Goal: Ask a question: Seek information or help from site administrators or community

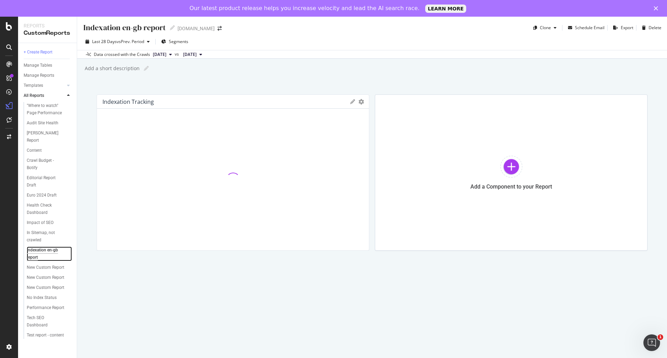
click at [39, 252] on div "Indexation en-gb report" at bounding box center [46, 254] width 39 height 15
click at [172, 39] on span "Segments" at bounding box center [178, 42] width 19 height 6
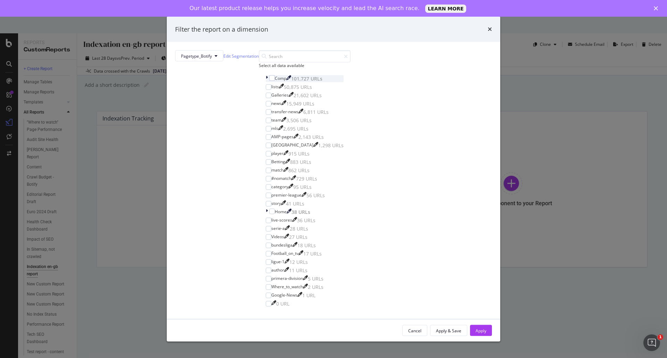
click at [267, 82] on icon "modal" at bounding box center [267, 78] width 2 height 7
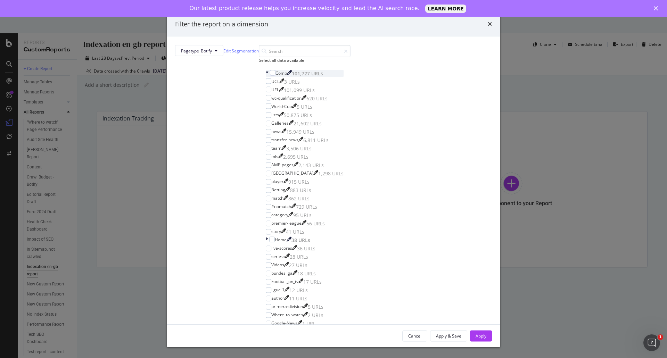
click at [267, 77] on icon "modal" at bounding box center [267, 73] width 3 height 7
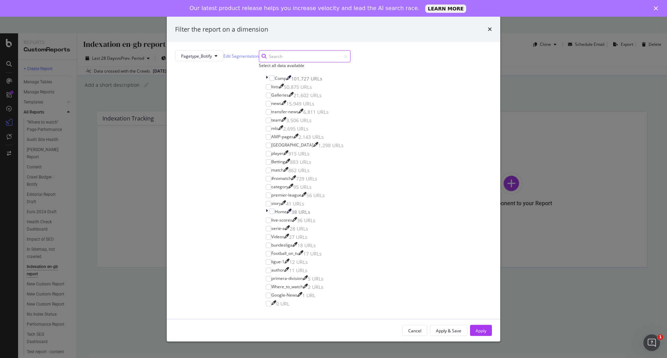
click at [295, 63] on input "modal" at bounding box center [305, 56] width 92 height 12
click at [212, 59] on span "Pagetype_Botify" at bounding box center [196, 56] width 31 height 6
click at [402, 42] on div "Filter the report on a dimension" at bounding box center [334, 29] width 334 height 26
click at [488, 32] on icon "times" at bounding box center [490, 29] width 4 height 6
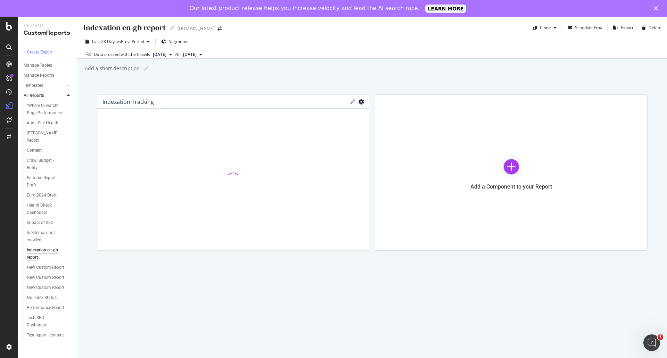
click at [361, 102] on icon "gear" at bounding box center [362, 102] width 6 height 6
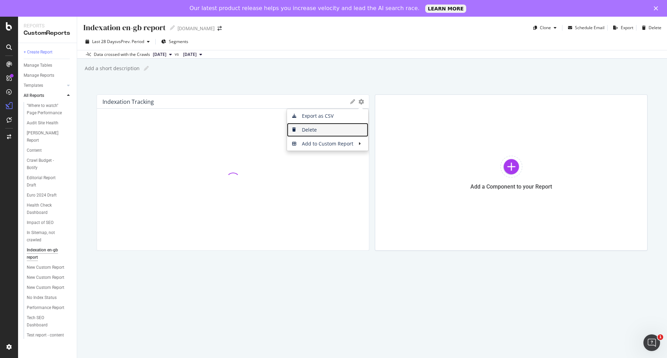
click at [322, 128] on span "Delete" at bounding box center [327, 130] width 81 height 10
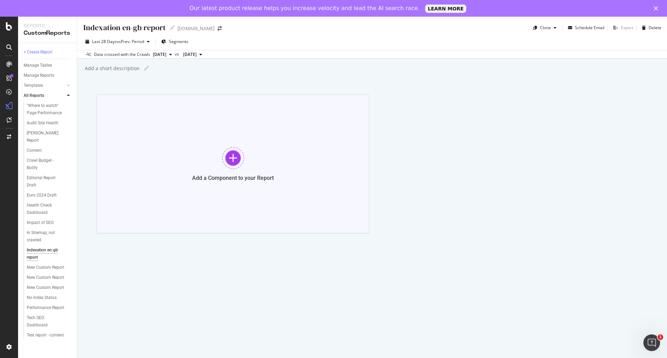
click at [249, 149] on div "Add a Component to your Report" at bounding box center [233, 163] width 273 height 139
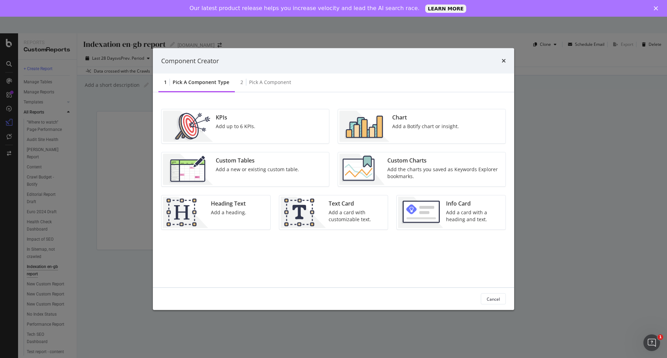
click at [239, 162] on div "Custom Tables" at bounding box center [257, 161] width 83 height 8
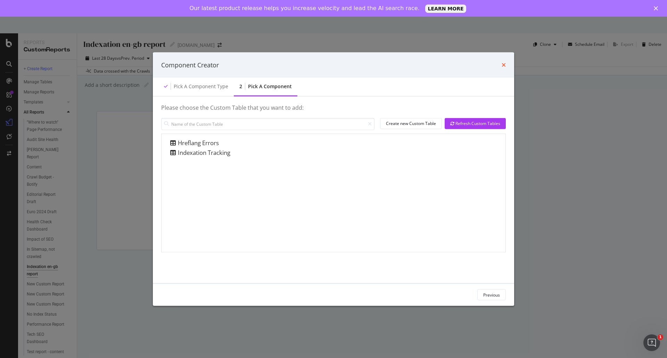
click at [503, 64] on icon "times" at bounding box center [504, 65] width 4 height 6
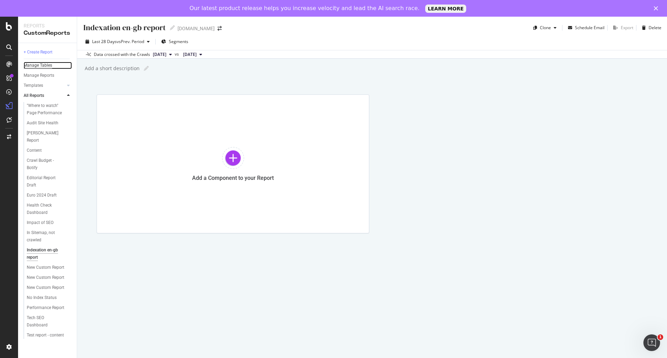
click at [43, 65] on div "Manage Tables" at bounding box center [38, 65] width 28 height 7
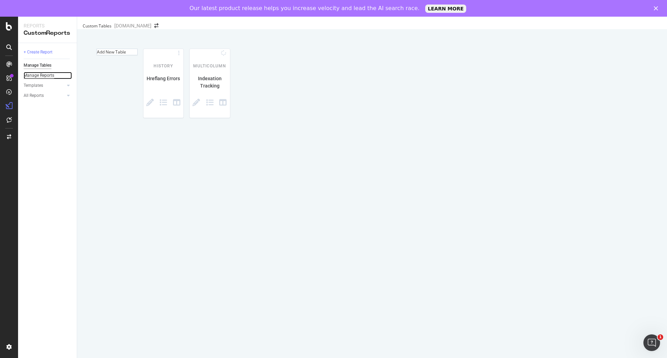
click at [45, 73] on div "Manage Reports" at bounding box center [39, 75] width 31 height 7
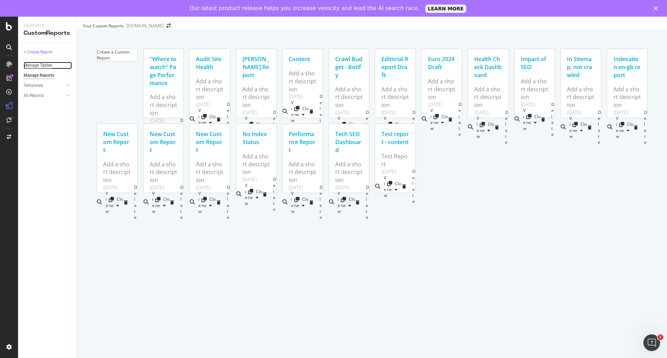
click at [38, 65] on div "Manage Tables" at bounding box center [38, 65] width 28 height 7
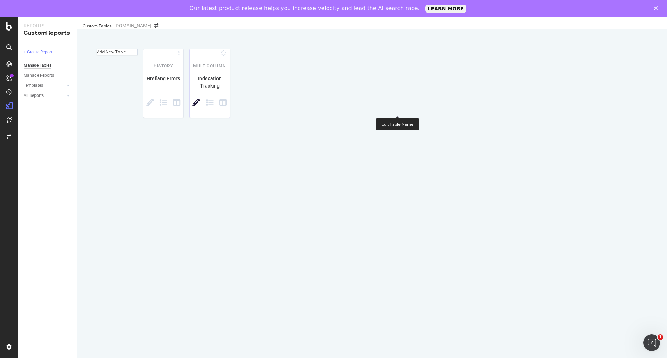
click at [200, 107] on icon at bounding box center [196, 103] width 8 height 8
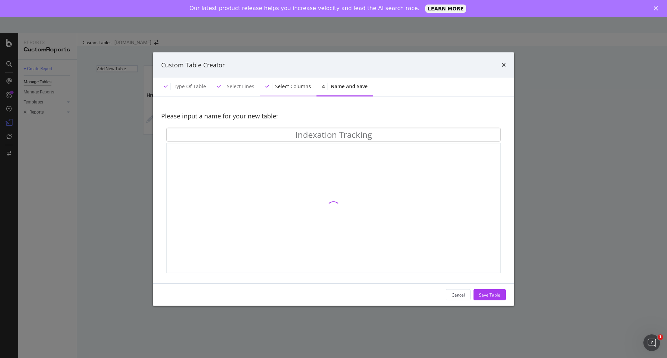
click at [289, 86] on div "Select columns" at bounding box center [293, 86] width 36 height 7
click at [503, 63] on icon "times" at bounding box center [504, 65] width 4 height 6
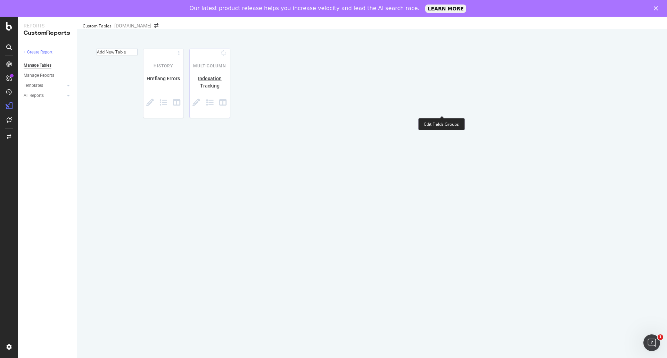
click at [217, 108] on span at bounding box center [210, 103] width 14 height 9
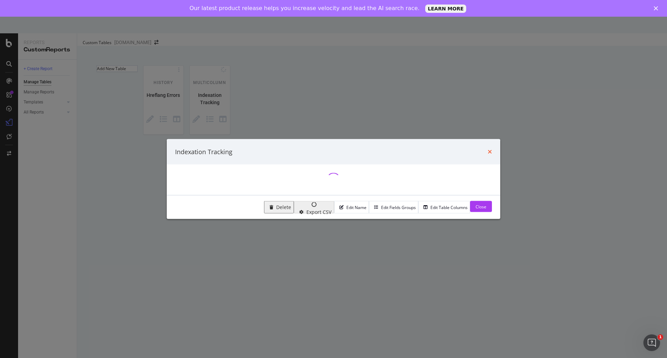
click at [488, 150] on icon "times" at bounding box center [490, 152] width 4 height 6
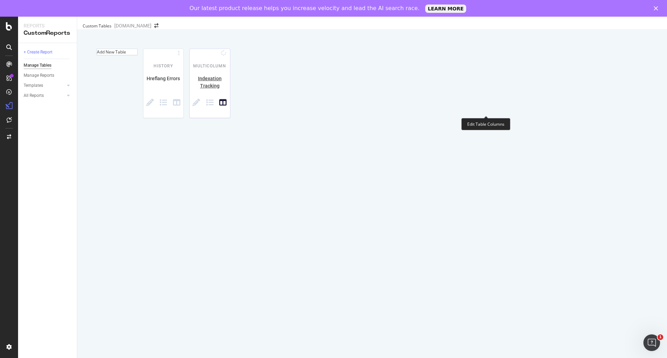
click at [227, 107] on icon at bounding box center [223, 103] width 8 height 8
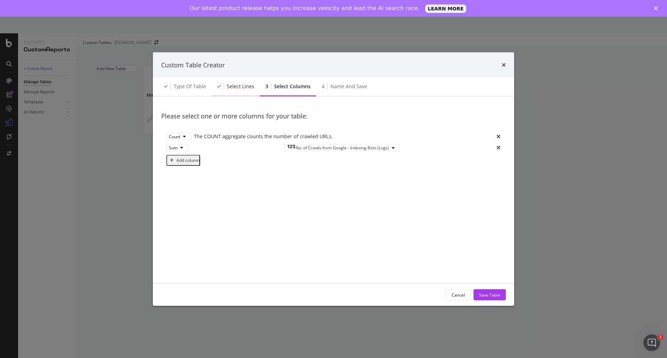
click at [237, 83] on div "Select lines" at bounding box center [240, 86] width 27 height 7
click at [222, 91] on div "Select lines" at bounding box center [236, 86] width 48 height 19
drag, startPoint x: 222, startPoint y: 91, endPoint x: 263, endPoint y: 89, distance: 40.4
click at [223, 90] on div "Select lines" at bounding box center [236, 86] width 48 height 19
click at [503, 66] on icon "times" at bounding box center [504, 65] width 4 height 6
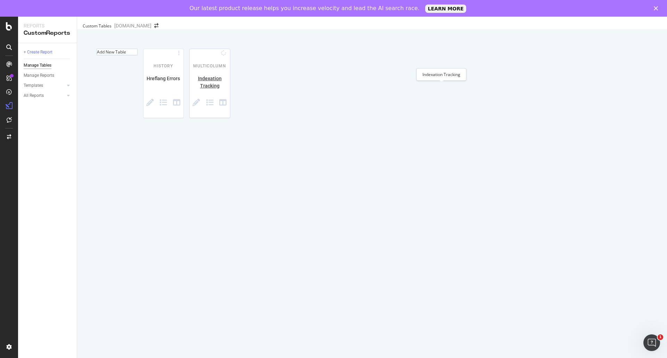
click at [230, 85] on div "Indexation Tracking" at bounding box center [210, 82] width 40 height 15
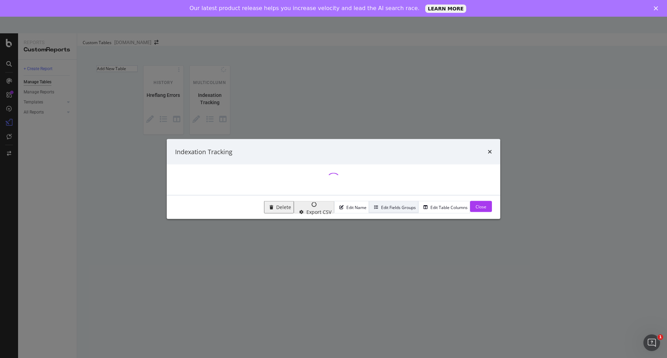
click at [381, 206] on div "Edit Fields Groups" at bounding box center [398, 207] width 35 height 6
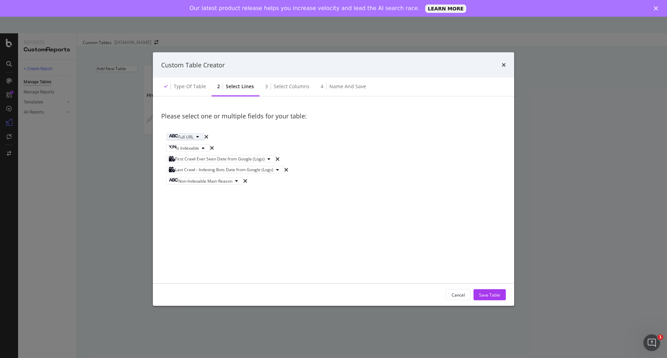
click at [175, 138] on icon "modal" at bounding box center [173, 136] width 9 height 4
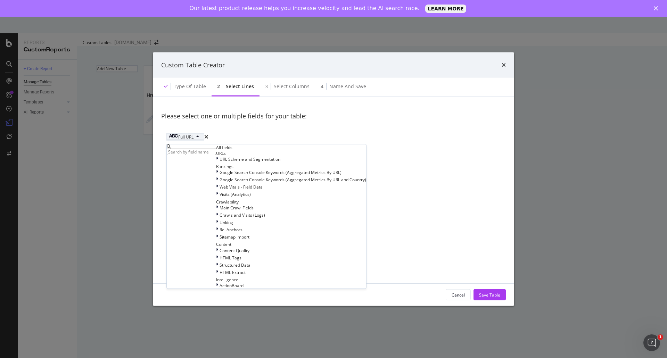
click at [175, 137] on icon "modal" at bounding box center [173, 136] width 9 height 4
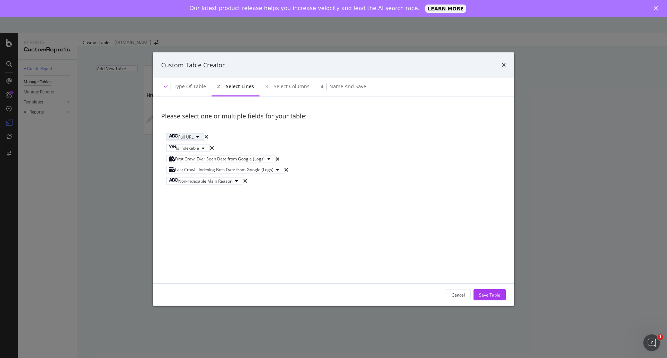
click at [175, 137] on icon "modal" at bounding box center [173, 136] width 9 height 4
click at [378, 102] on div "Please select one or multiple fields for your table: Full URL Is Indexable Firs…" at bounding box center [333, 190] width 361 height 187
click at [202, 138] on div "modal" at bounding box center [198, 137] width 8 height 4
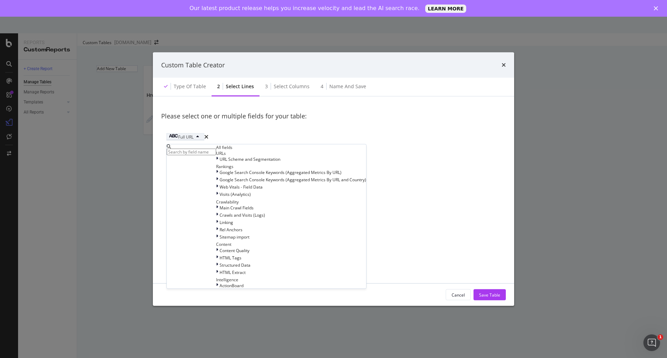
click at [199, 138] on icon "modal" at bounding box center [197, 137] width 3 height 4
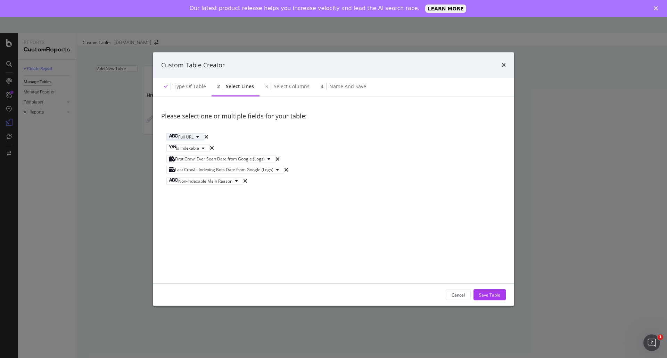
click at [177, 138] on icon "modal" at bounding box center [173, 136] width 9 height 4
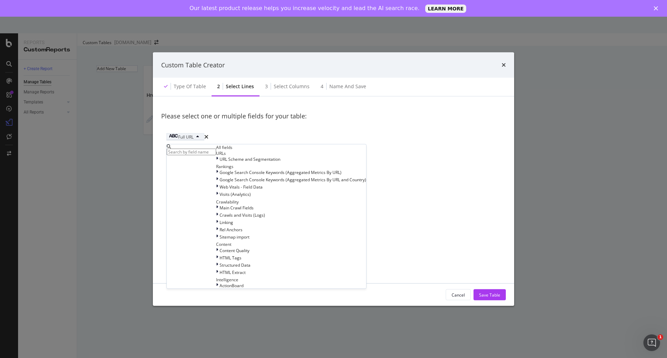
click at [177, 138] on icon "modal" at bounding box center [173, 136] width 9 height 4
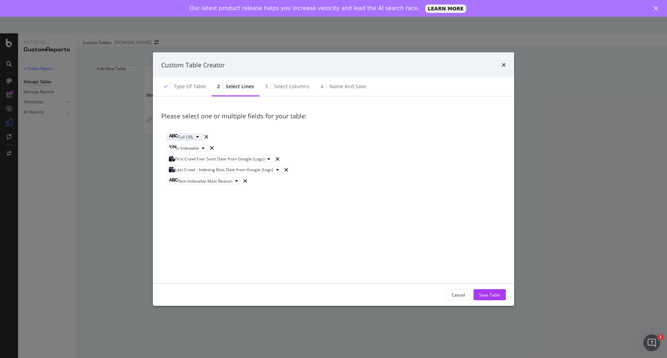
click at [199, 139] on icon "modal" at bounding box center [197, 137] width 3 height 4
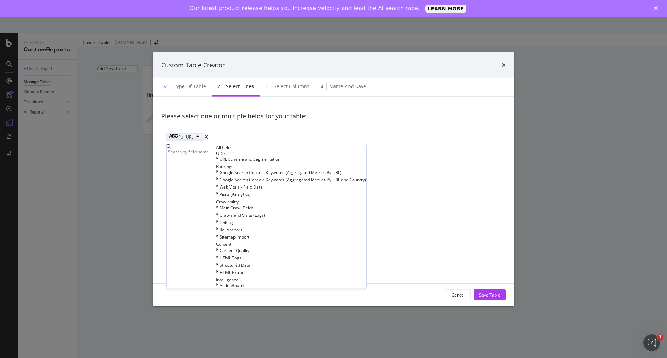
click at [199, 139] on icon "modal" at bounding box center [197, 137] width 3 height 4
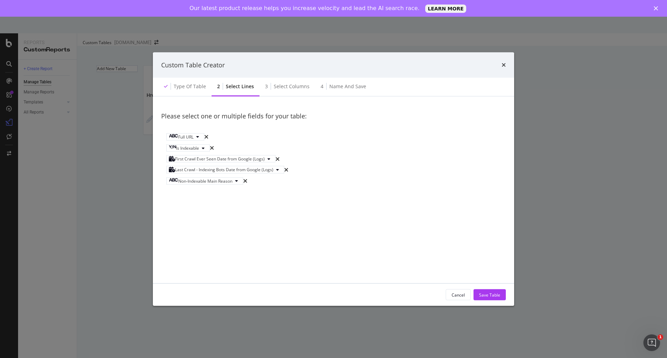
drag, startPoint x: 205, startPoint y: 138, endPoint x: 201, endPoint y: 130, distance: 8.7
click at [201, 130] on div "Full URL Is Indexable First Crawl Ever Seen Date from Google (Logs) Last Crawl …" at bounding box center [333, 161] width 345 height 66
click at [176, 138] on icon "modal" at bounding box center [173, 136] width 9 height 4
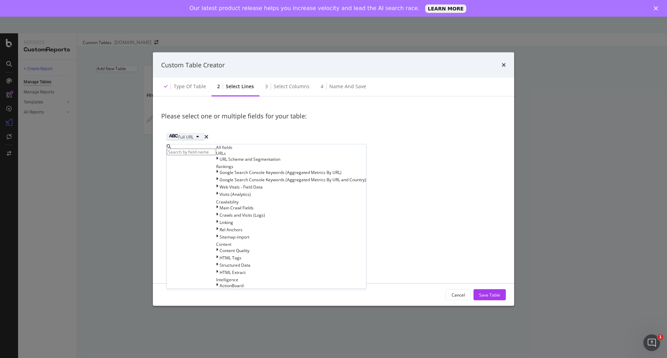
click at [176, 138] on icon "modal" at bounding box center [173, 136] width 9 height 4
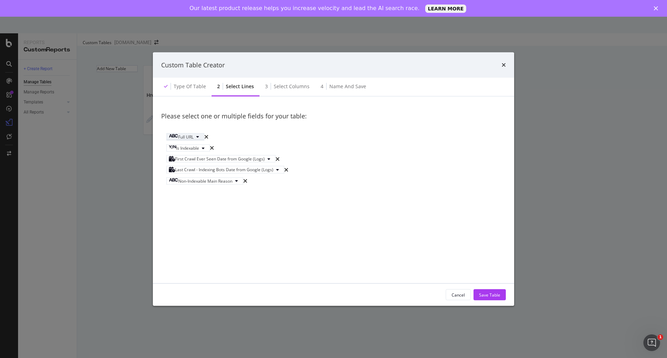
click at [176, 138] on icon "modal" at bounding box center [173, 136] width 9 height 4
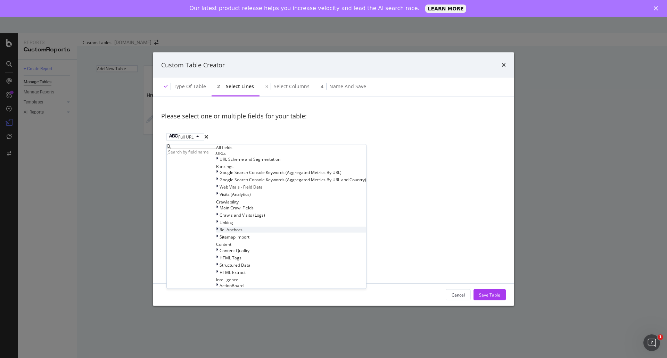
scroll to position [86, 0]
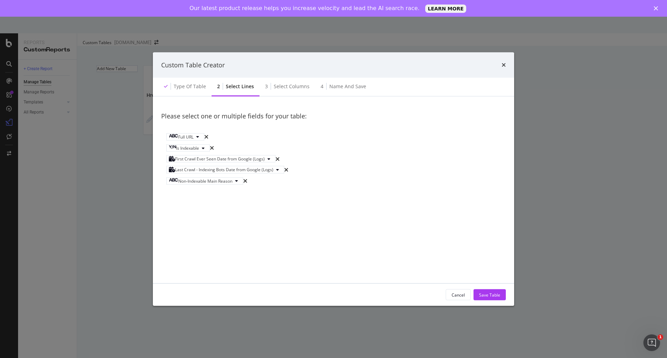
click at [355, 229] on div "Please select one or multiple fields for your table: Full URL Is Indexable Firs…" at bounding box center [333, 190] width 345 height 170
click at [370, 224] on div "Please select one or multiple fields for your table: Full URL Is Indexable Firs…" at bounding box center [333, 190] width 345 height 170
click at [369, 243] on div "Please select one or multiple fields for your table: Full URL Is Indexable Firs…" at bounding box center [333, 190] width 345 height 170
click at [375, 232] on div "Please select one or multiple fields for your table: Full URL Is Indexable Firs…" at bounding box center [333, 190] width 345 height 170
click at [193, 88] on div "Type of table" at bounding box center [190, 86] width 32 height 7
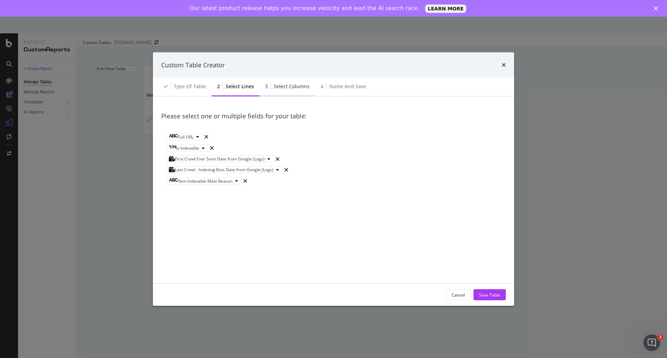
click at [290, 84] on div "Select columns" at bounding box center [292, 86] width 36 height 7
click at [297, 84] on div "Select columns" at bounding box center [292, 86] width 36 height 7
drag, startPoint x: 297, startPoint y: 84, endPoint x: 301, endPoint y: 87, distance: 4.7
click at [299, 85] on div "Select columns" at bounding box center [292, 86] width 36 height 7
click at [303, 89] on div "Select columns" at bounding box center [292, 86] width 36 height 7
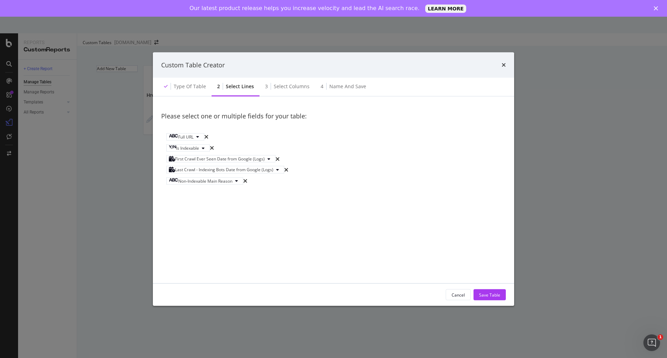
click at [280, 117] on div "Please select one or multiple fields for your table:" at bounding box center [333, 116] width 345 height 23
click at [183, 83] on div "Type of table" at bounding box center [190, 86] width 32 height 7
click at [505, 64] on icon "times" at bounding box center [504, 65] width 4 height 6
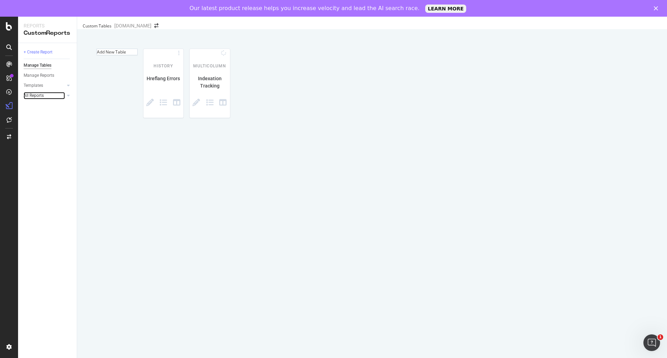
click at [61, 96] on div at bounding box center [61, 95] width 7 height 7
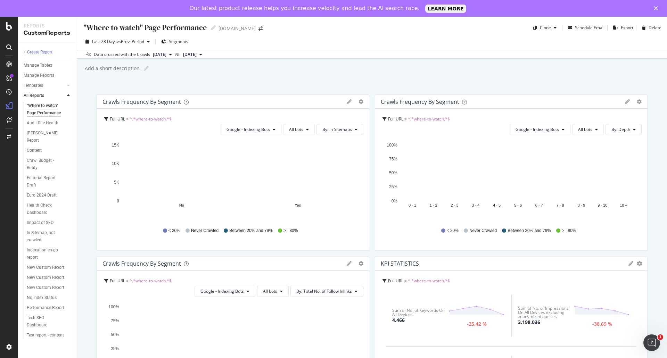
click at [84, 276] on div ""Where to watch" Page Performance "Where to watch" Page Performance Goal.com Cl…" at bounding box center [372, 196] width 590 height 358
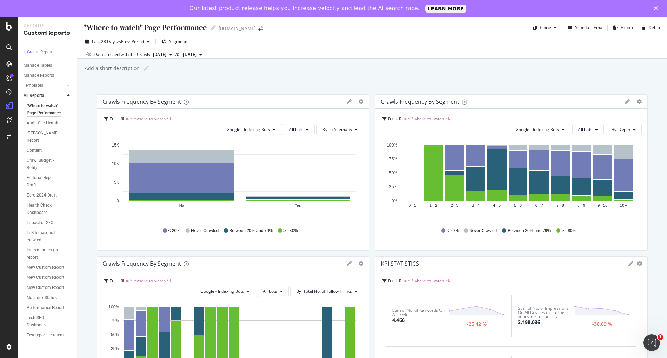
click at [84, 275] on div ""Where to watch" Page Performance "Where to watch" Page Performance Goal.com Cl…" at bounding box center [372, 196] width 590 height 358
click at [85, 274] on div ""Where to watch" Page Performance "Where to watch" Page Performance Goal.com Cl…" at bounding box center [372, 196] width 590 height 358
click at [85, 235] on div ""Where to watch" Page Performance "Where to watch" Page Performance Goal.com Cl…" at bounding box center [372, 196] width 590 height 358
click at [89, 225] on div ""Where to watch" Page Performance "Where to watch" Page Performance Goal.com Cl…" at bounding box center [372, 196] width 590 height 358
click at [45, 249] on div "Indexation en-gb report" at bounding box center [46, 254] width 39 height 15
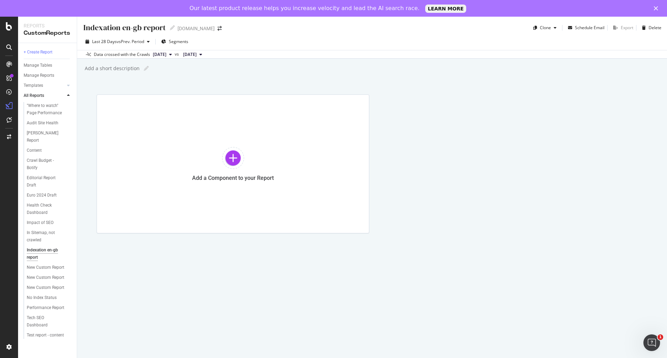
click at [197, 53] on span "2025 Jul. 11th" at bounding box center [190, 54] width 14 height 6
click at [333, 69] on div "Add a short description Add a short description" at bounding box center [375, 68] width 583 height 10
click at [166, 53] on span "2025 Aug. 8th" at bounding box center [160, 54] width 14 height 6
click at [313, 67] on div "Add a short description Add a short description" at bounding box center [375, 68] width 583 height 10
click at [126, 54] on div "Data crossed with the Crawls" at bounding box center [122, 54] width 56 height 6
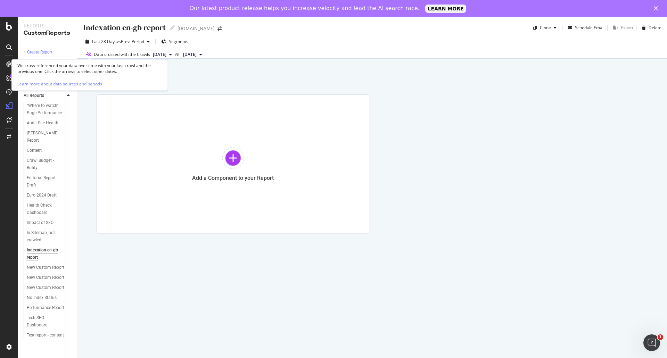
click at [88, 52] on icon at bounding box center [88, 54] width 5 height 4
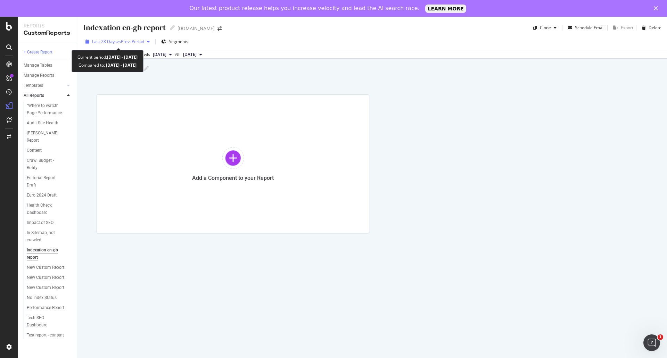
click at [133, 42] on span "vs Prev. Period" at bounding box center [130, 42] width 27 height 6
click at [365, 84] on div "Indexation en-gb report Indexation en-gb report Goal.com Clone Schedule Email E…" at bounding box center [372, 196] width 590 height 358
click at [169, 40] on div "Segments" at bounding box center [174, 41] width 27 height 10
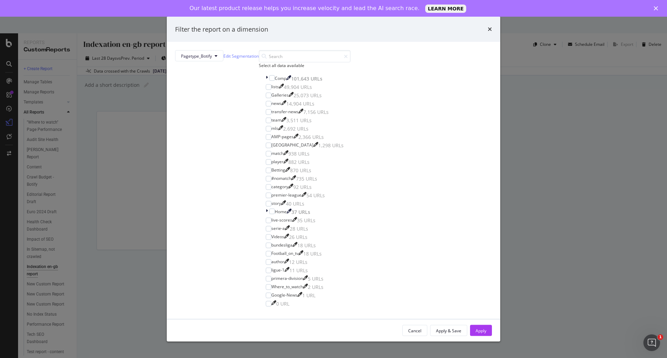
click at [395, 34] on div "Filter the report on a dimension" at bounding box center [333, 29] width 317 height 9
click at [488, 32] on icon "times" at bounding box center [490, 29] width 4 height 6
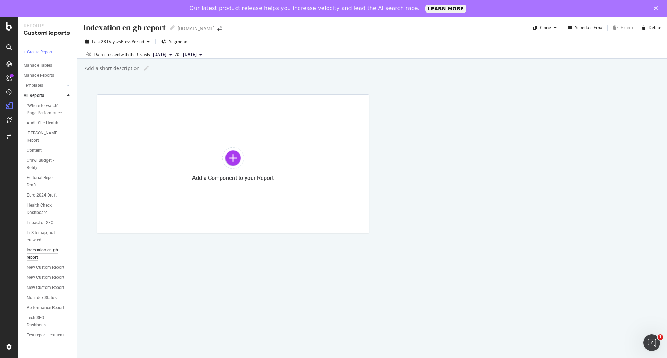
click at [138, 66] on div "Add a short description" at bounding box center [112, 68] width 56 height 7
click at [431, 93] on div "Indexation en-gb report Indexation en-gb report Goal.com Clone Schedule Email E…" at bounding box center [372, 196] width 590 height 358
click at [10, 119] on icon at bounding box center [9, 120] width 5 height 6
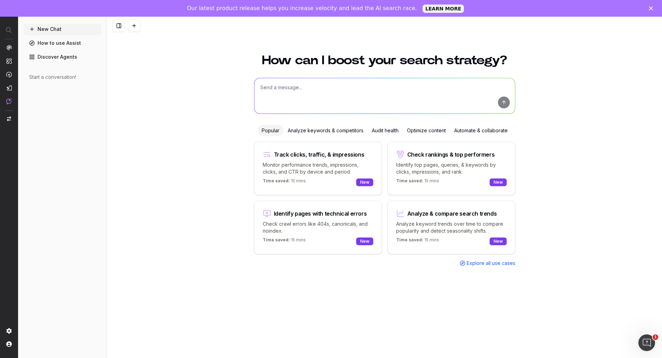
click at [329, 85] on textarea at bounding box center [384, 95] width 261 height 35
click at [329, 88] on textarea at bounding box center [384, 95] width 261 height 35
click at [330, 92] on textarea at bounding box center [384, 95] width 261 height 35
click at [329, 91] on textarea at bounding box center [384, 95] width 261 height 35
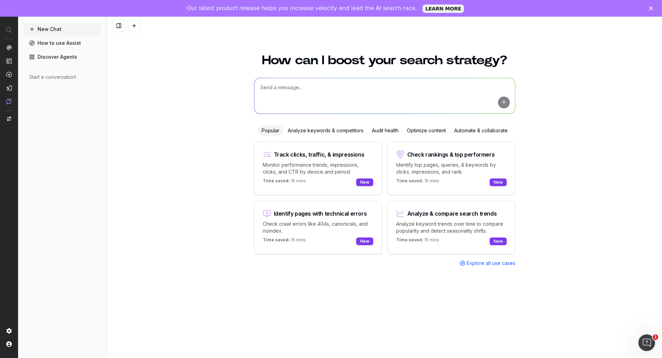
click at [323, 91] on textarea at bounding box center [384, 95] width 261 height 35
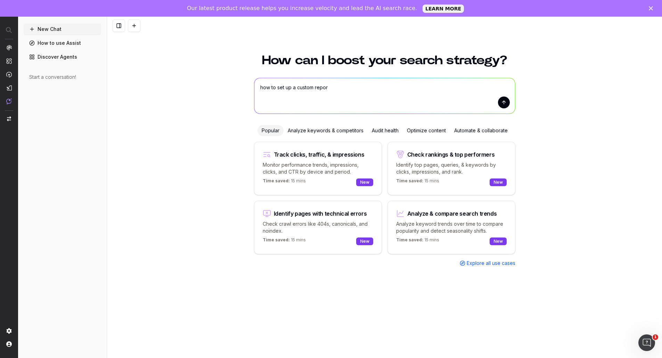
type textarea "how to set up a custom report"
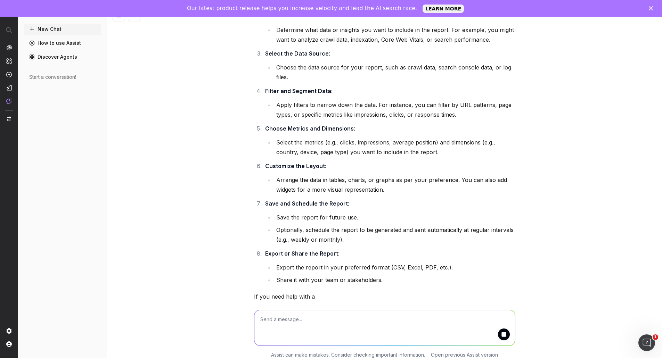
scroll to position [17, 0]
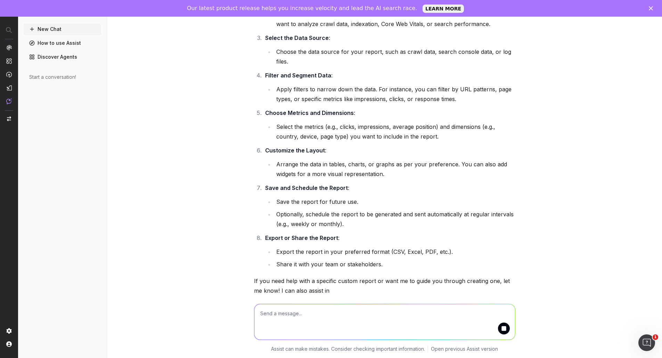
scroll to position [146, 0]
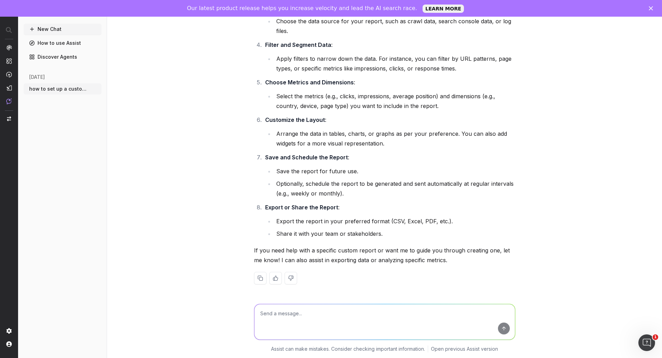
click at [293, 319] on textarea at bounding box center [384, 321] width 261 height 35
type textarea "how to set up a custom report to show which pages have been crawled"
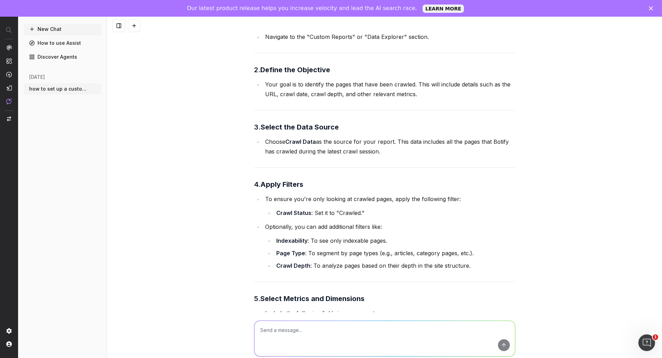
scroll to position [511, 0]
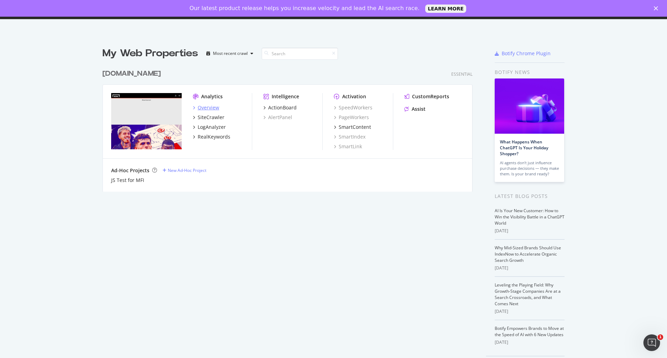
click at [208, 107] on div "Overview" at bounding box center [209, 107] width 22 height 7
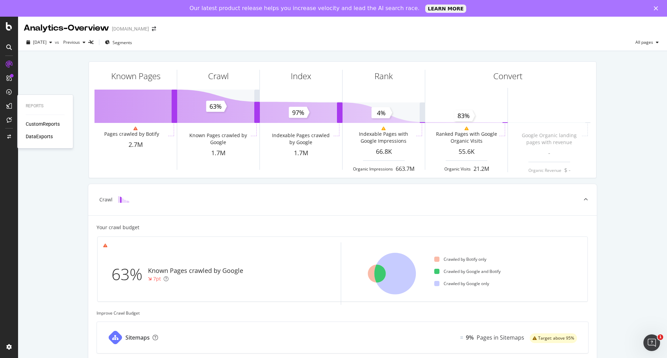
click at [46, 126] on div "CustomReports" at bounding box center [43, 124] width 34 height 7
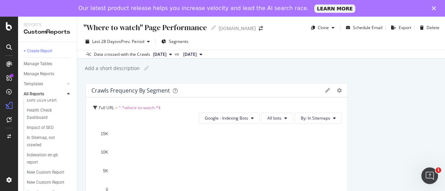
scroll to position [104, 0]
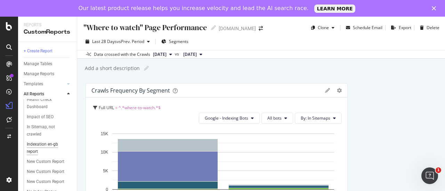
click at [42, 146] on div "Indexation en-gb report" at bounding box center [46, 148] width 39 height 15
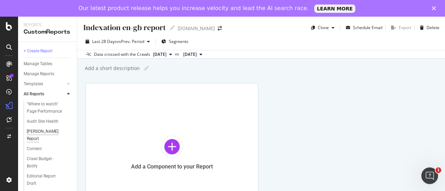
click at [41, 132] on div "[PERSON_NAME] Report" at bounding box center [46, 135] width 39 height 15
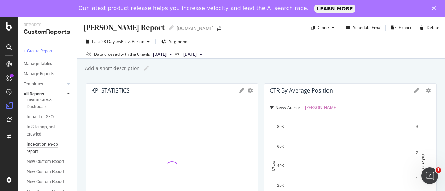
scroll to position [139, 0]
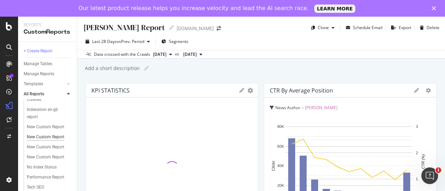
click at [43, 141] on div "New Custom Report" at bounding box center [46, 137] width 38 height 7
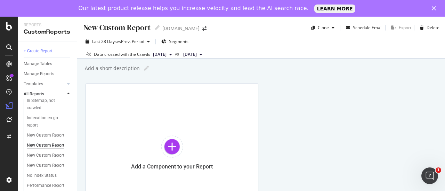
scroll to position [139, 0]
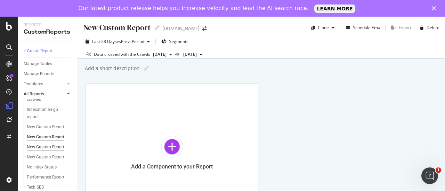
click at [44, 151] on div "New Custom Report" at bounding box center [46, 147] width 38 height 7
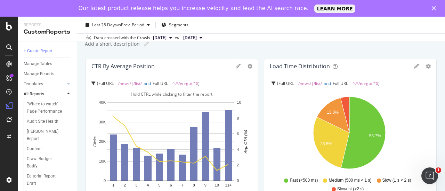
scroll to position [23, 0]
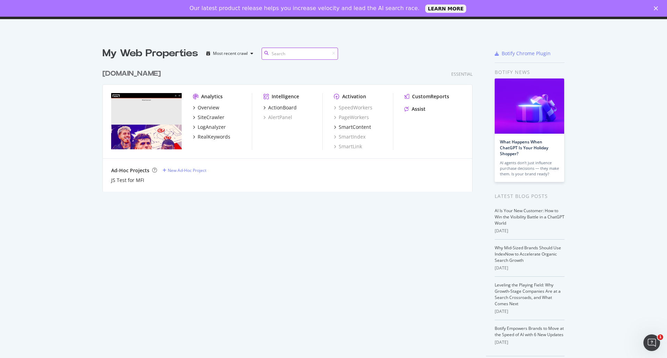
click at [300, 58] on input at bounding box center [300, 54] width 76 height 12
type input "certification"
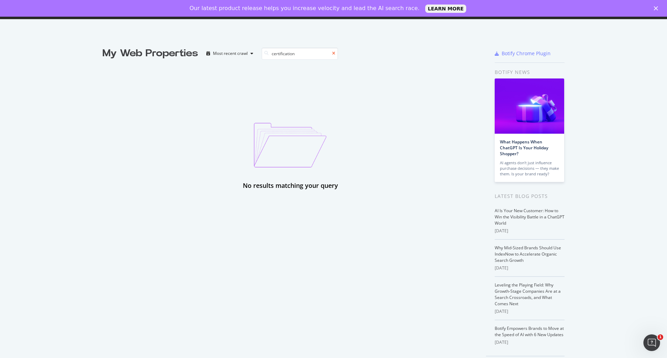
click at [332, 54] on icon at bounding box center [333, 53] width 3 height 4
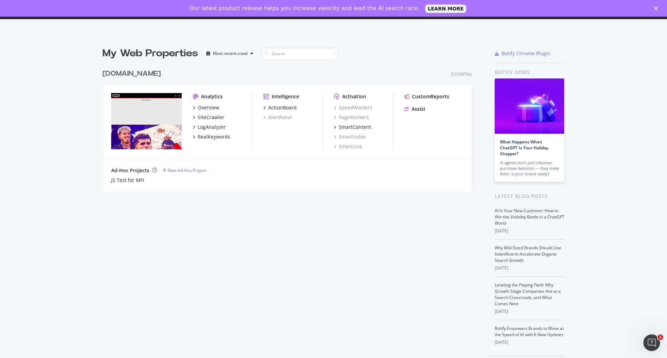
scroll to position [126, 370]
click at [417, 97] on div "CustomReports" at bounding box center [430, 96] width 37 height 7
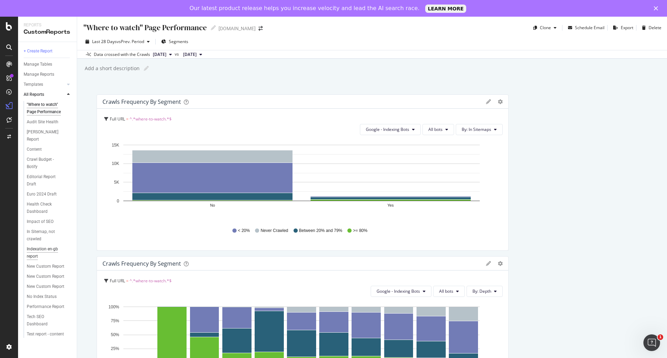
click at [52, 248] on div "Indexation en-gb report" at bounding box center [46, 253] width 39 height 15
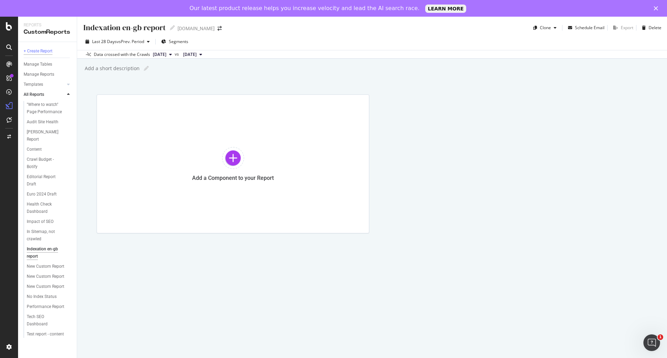
click at [40, 52] on div "+ Create Report" at bounding box center [38, 51] width 29 height 7
click at [41, 248] on div "Indexation en-gb report" at bounding box center [46, 253] width 39 height 15
click at [56, 296] on div "New Custom Report" at bounding box center [46, 296] width 38 height 7
click at [40, 287] on div "New Custom Report" at bounding box center [46, 286] width 38 height 7
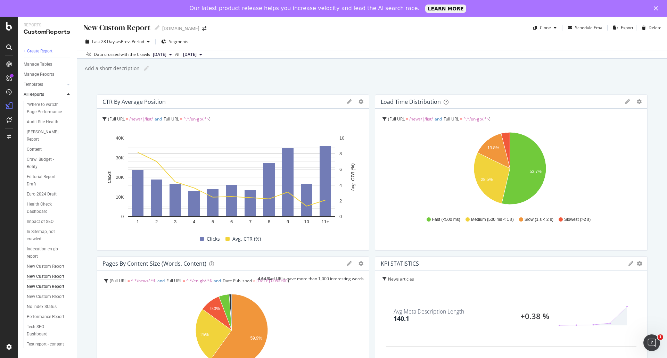
click at [45, 276] on div "New Custom Report" at bounding box center [46, 276] width 38 height 7
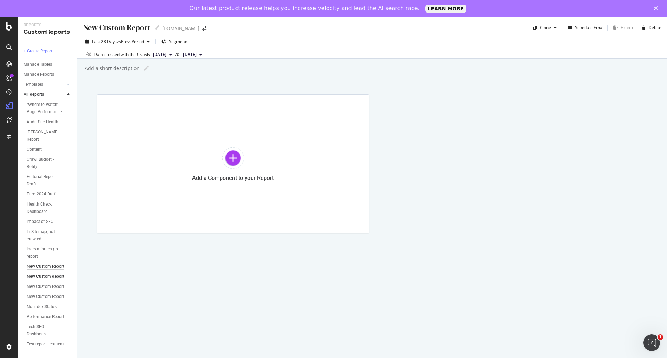
click at [46, 269] on div "New Custom Report" at bounding box center [46, 266] width 38 height 7
click at [54, 343] on div "Test report - content" at bounding box center [45, 344] width 37 height 7
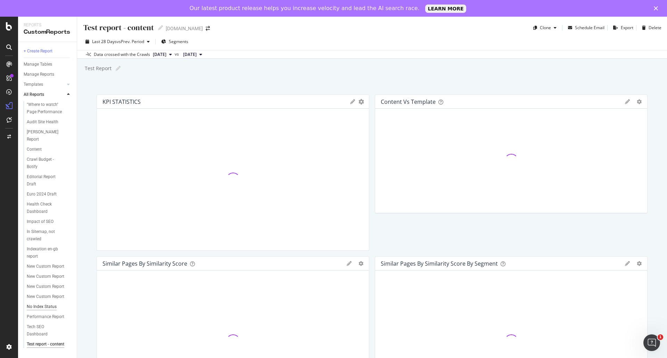
click at [36, 309] on div "No Index Status" at bounding box center [42, 306] width 30 height 7
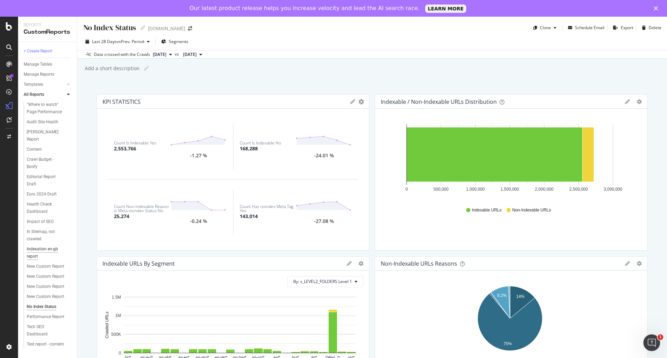
click at [42, 251] on div "Indexation en-gb report" at bounding box center [46, 253] width 39 height 15
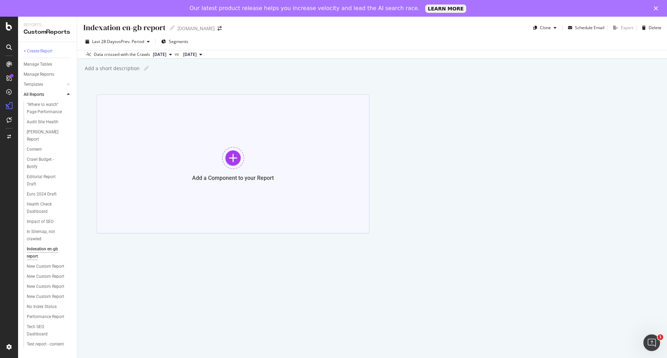
click at [266, 164] on div "Add a Component to your Report" at bounding box center [233, 163] width 273 height 139
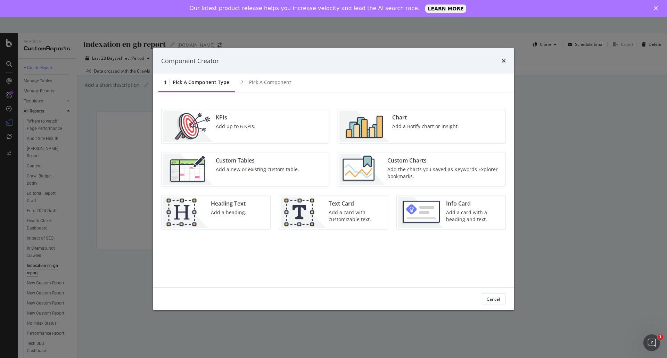
click at [276, 165] on div "Custom Tables Add a new or existing custom table." at bounding box center [257, 169] width 89 height 31
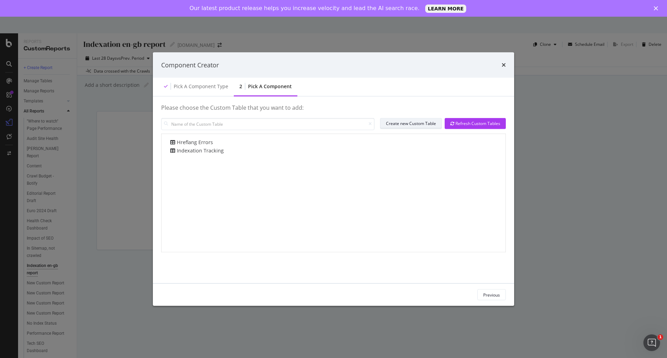
click at [421, 124] on div "Create new Custom Table" at bounding box center [411, 124] width 50 height 6
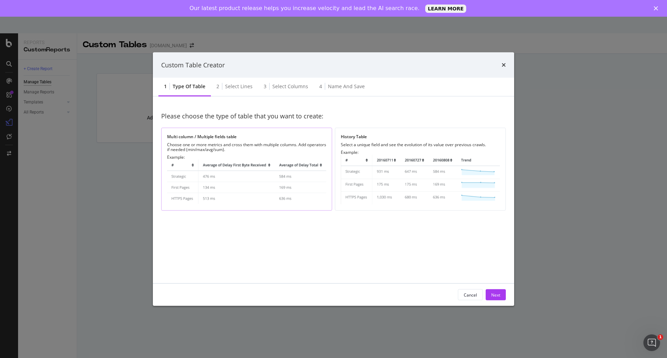
click at [264, 176] on img "modal" at bounding box center [246, 182] width 159 height 45
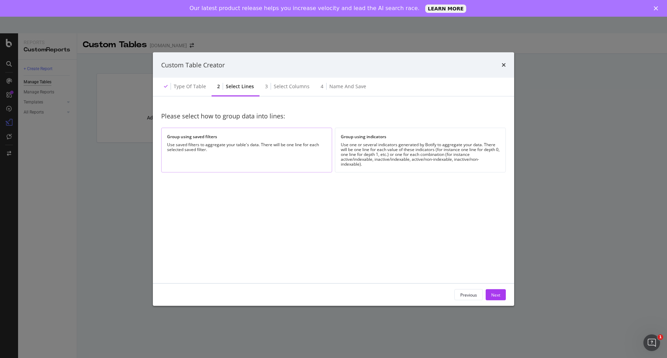
click at [264, 154] on div "Group using saved filters Use saved filters to aggregate your table's data. The…" at bounding box center [246, 150] width 171 height 45
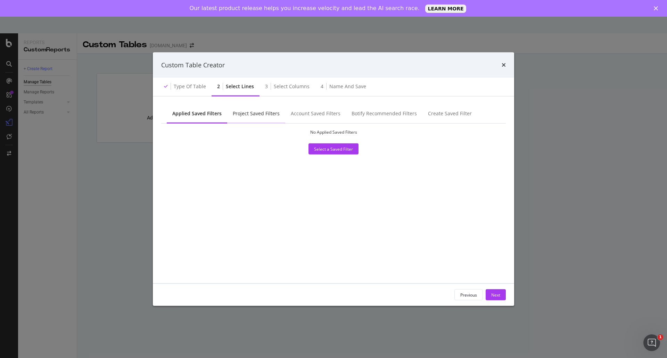
click at [254, 112] on div "Project Saved Filters" at bounding box center [256, 113] width 47 height 7
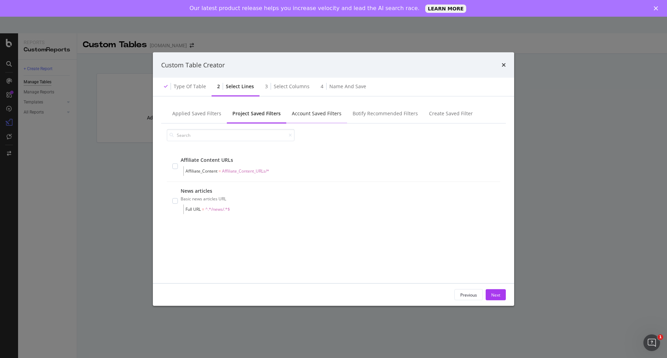
click at [310, 115] on div "Account Saved Filters" at bounding box center [317, 113] width 50 height 7
click at [396, 113] on div "Botify Recommended Filters" at bounding box center [384, 113] width 65 height 7
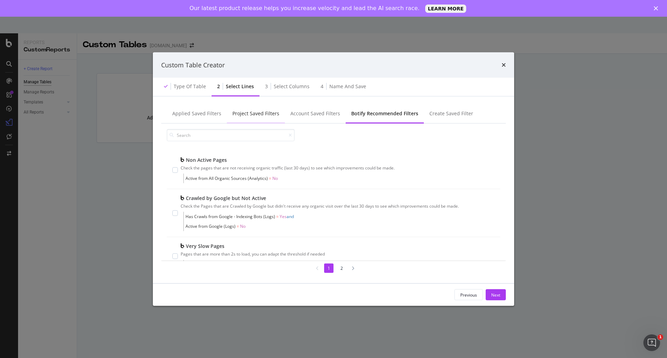
click at [256, 115] on div "Project Saved Filters" at bounding box center [255, 113] width 47 height 7
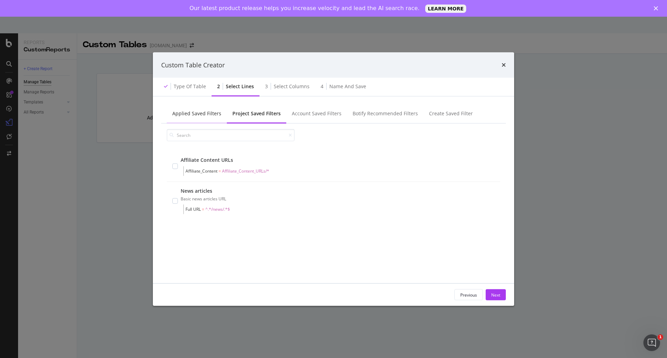
click at [207, 111] on div "Applied Saved Filters" at bounding box center [196, 113] width 49 height 7
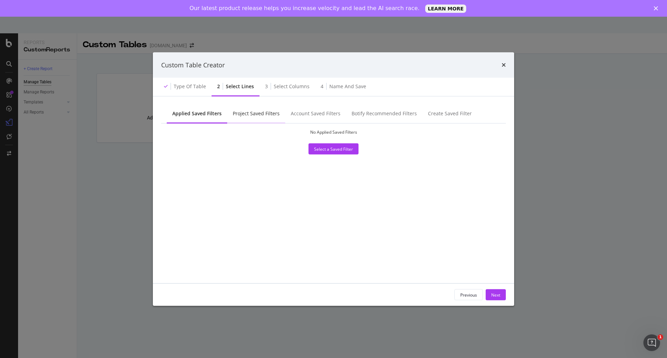
click at [254, 113] on div "Project Saved Filters" at bounding box center [256, 113] width 47 height 7
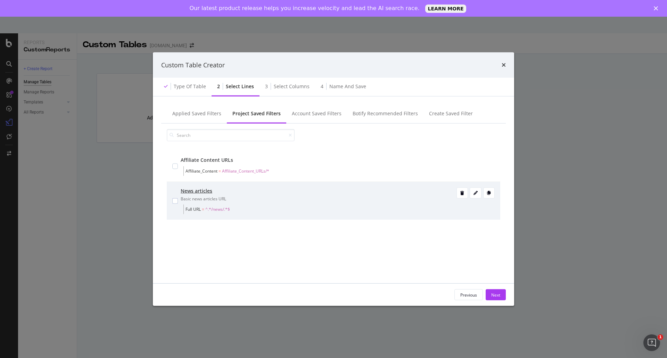
click at [178, 199] on div "News articles Basic news articles URL Full URL = ^.*/news/.*$" at bounding box center [333, 201] width 322 height 27
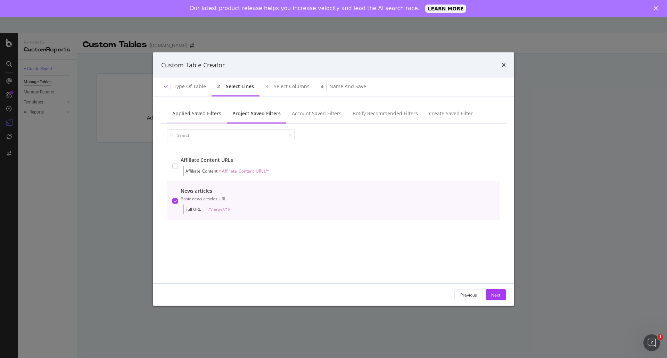
click at [203, 114] on div "Applied Saved Filters" at bounding box center [196, 113] width 49 height 7
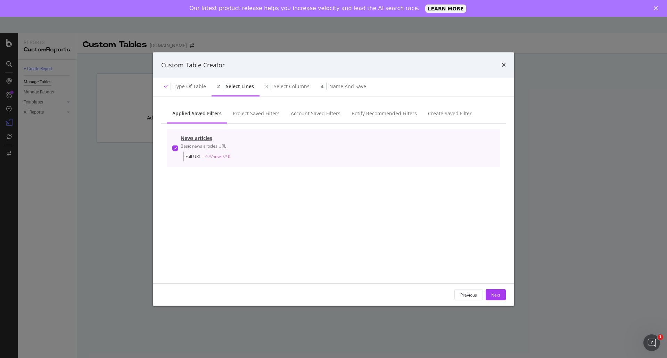
click at [175, 145] on div "modal" at bounding box center [175, 148] width 6 height 6
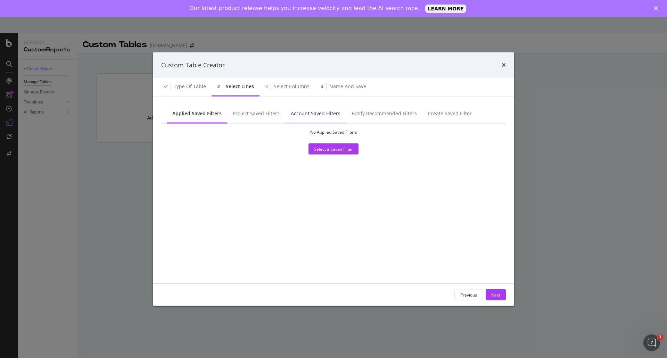
click at [291, 114] on div "Account Saved Filters" at bounding box center [316, 113] width 50 height 7
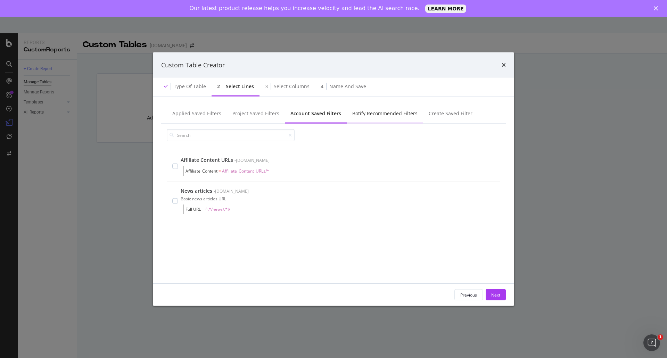
click at [369, 114] on div "Botify Recommended Filters" at bounding box center [384, 113] width 65 height 7
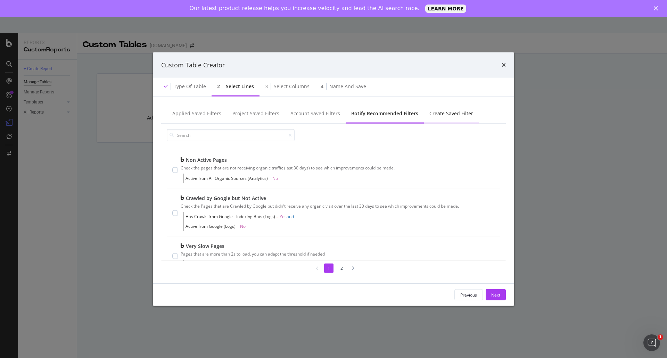
click at [438, 113] on div "Create Saved Filter" at bounding box center [451, 113] width 44 height 7
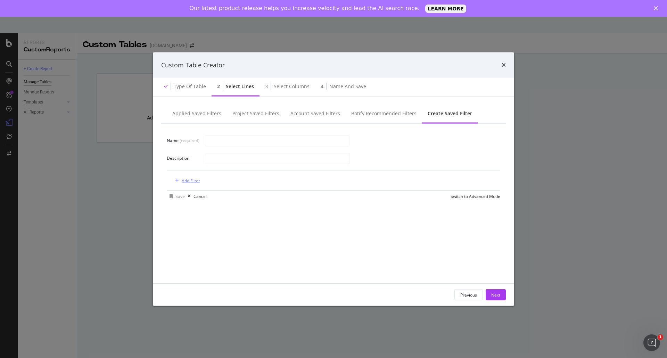
click at [187, 181] on div "Add Filter" at bounding box center [191, 181] width 18 height 6
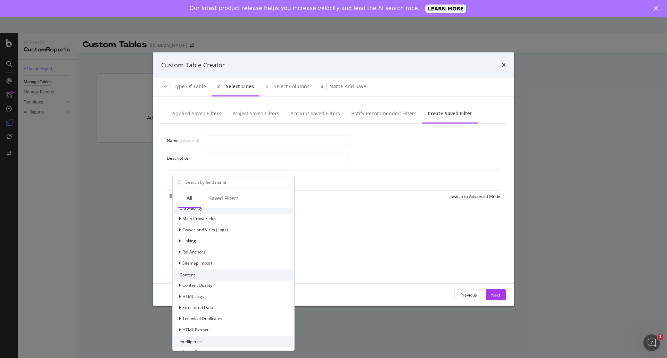
scroll to position [116, 0]
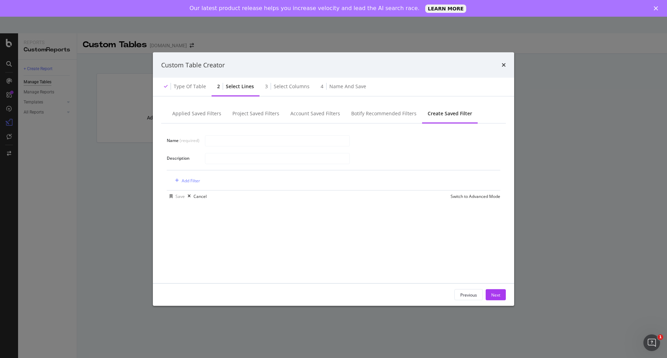
click at [348, 250] on div "Name (required) Description Add Filter Save Cancel Switch to Advanced Mode" at bounding box center [333, 199] width 345 height 151
click at [238, 160] on input "modal" at bounding box center [277, 158] width 144 height 10
click at [249, 160] on input "modal" at bounding box center [277, 158] width 144 height 10
click at [185, 182] on div "Add Filter" at bounding box center [191, 181] width 18 height 6
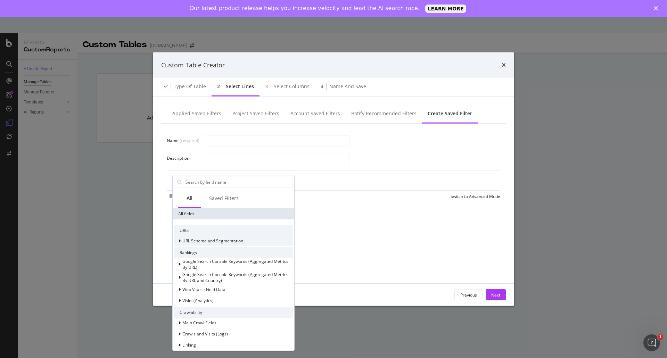
click at [211, 241] on span "URL Scheme and Segmentation" at bounding box center [212, 241] width 61 height 6
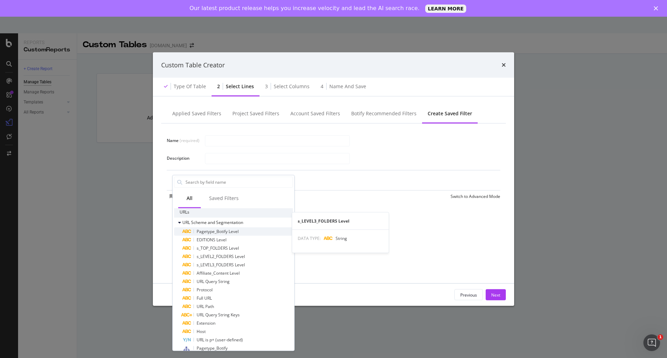
scroll to position [35, 0]
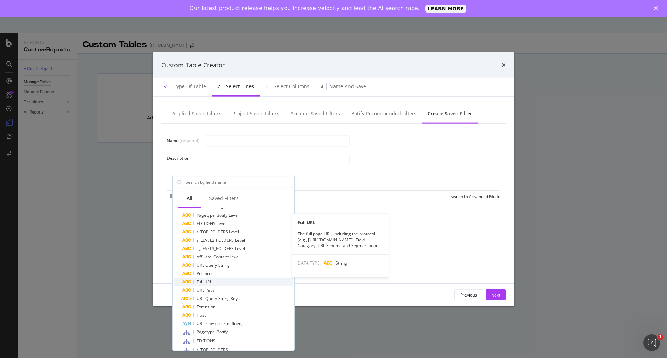
click at [208, 282] on span "Full URL" at bounding box center [204, 282] width 15 height 6
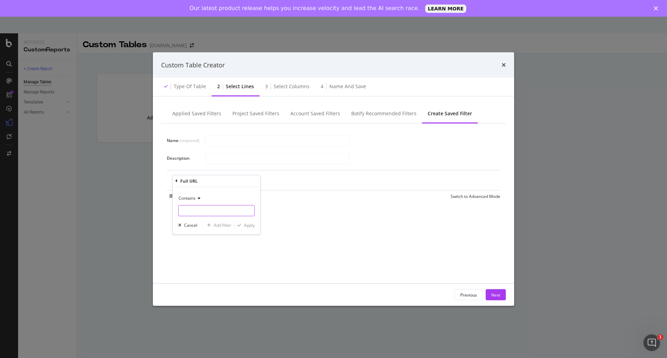
click at [200, 212] on input "Name (required)" at bounding box center [217, 210] width 76 height 11
click at [213, 213] on input "/premier" at bounding box center [212, 210] width 66 height 11
drag, startPoint x: 215, startPoint y: 211, endPoint x: 172, endPoint y: 209, distance: 43.1
click at [172, 209] on div "Full URL Contains /premier Cancel Add filter Apply" at bounding box center [216, 205] width 88 height 60
paste input "en-gb/premier-league/"
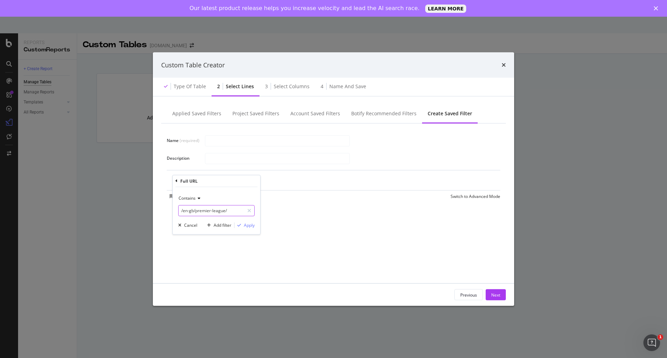
type input "/en-gb/premier-league/"
click at [197, 199] on icon "modal" at bounding box center [198, 198] width 5 height 4
click at [198, 199] on icon "modal" at bounding box center [198, 198] width 5 height 4
click at [250, 224] on div "Apply" at bounding box center [249, 225] width 11 height 6
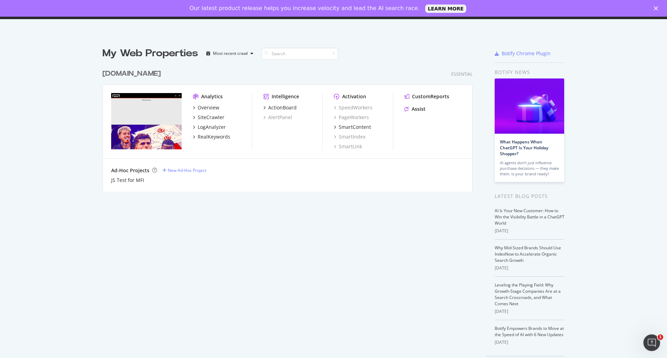
click at [654, 10] on div "Our latest product release helps you increase velocity and lead the AI search r…" at bounding box center [333, 8] width 667 height 11
click at [656, 8] on icon "Close" at bounding box center [656, 8] width 4 height 4
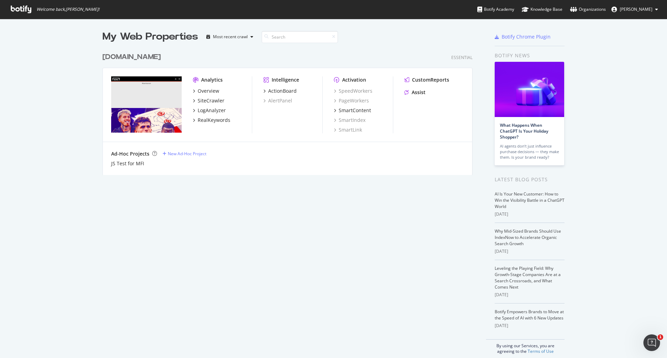
click at [654, 8] on button "[PERSON_NAME]" at bounding box center [635, 9] width 58 height 11
click at [582, 59] on div "My Web Properties Most recent crawl [DOMAIN_NAME] Essential Analytics Overview …" at bounding box center [333, 192] width 667 height 347
click at [541, 8] on div "Knowledge Base" at bounding box center [542, 9] width 41 height 7
click at [24, 8] on icon at bounding box center [21, 10] width 20 height 8
click at [652, 10] on span "[PERSON_NAME]" at bounding box center [636, 9] width 33 height 6
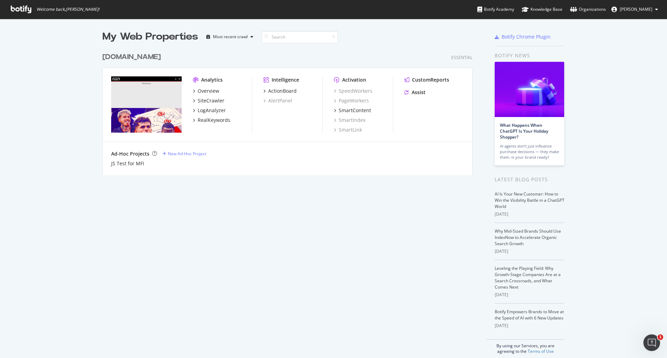
click at [579, 47] on div "My Web Properties Most recent crawl [DOMAIN_NAME] Essential Analytics Overview …" at bounding box center [333, 192] width 667 height 347
click at [240, 39] on div "Most recent crawl" at bounding box center [230, 37] width 35 height 4
click at [330, 62] on div "[DOMAIN_NAME] Essential Analytics Overview SiteCrawler LogAnalyzer RealKeywords…" at bounding box center [290, 109] width 376 height 131
click at [19, 11] on icon at bounding box center [21, 10] width 20 height 8
click at [509, 13] on div "Botify Academy" at bounding box center [495, 9] width 37 height 7
